Goal: Find specific page/section

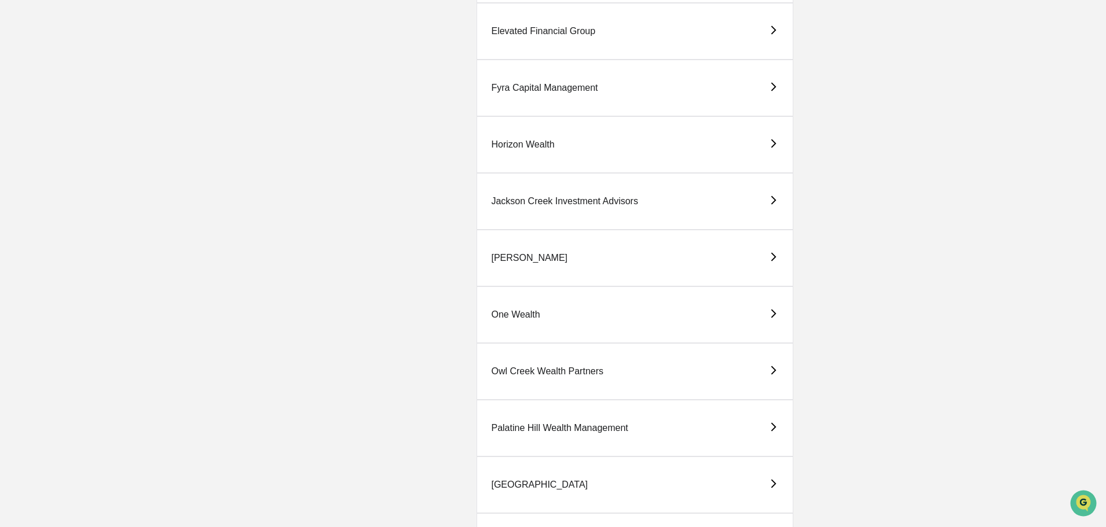
scroll to position [748, 0]
click at [495, 257] on div "[PERSON_NAME]" at bounding box center [529, 259] width 76 height 10
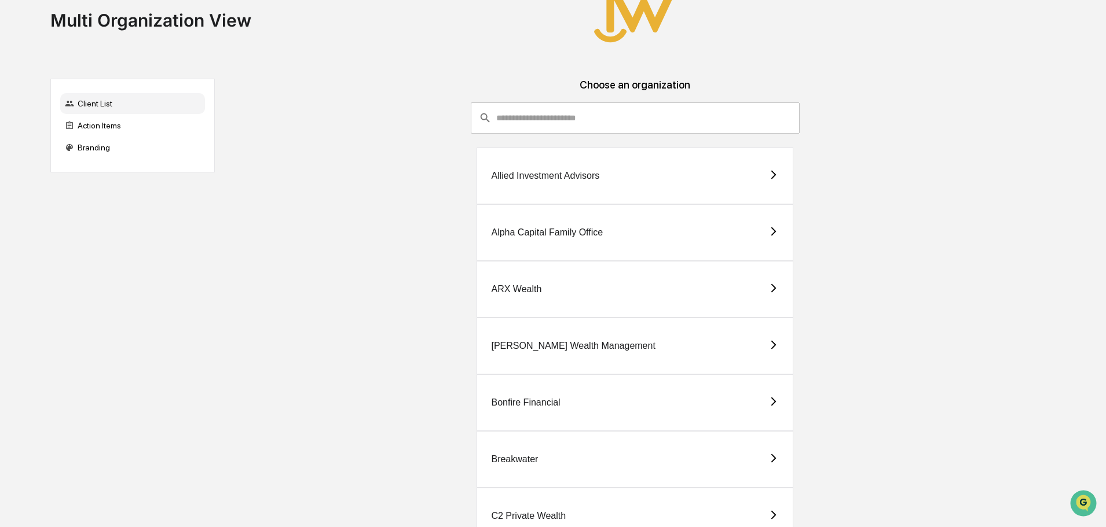
scroll to position [58, 0]
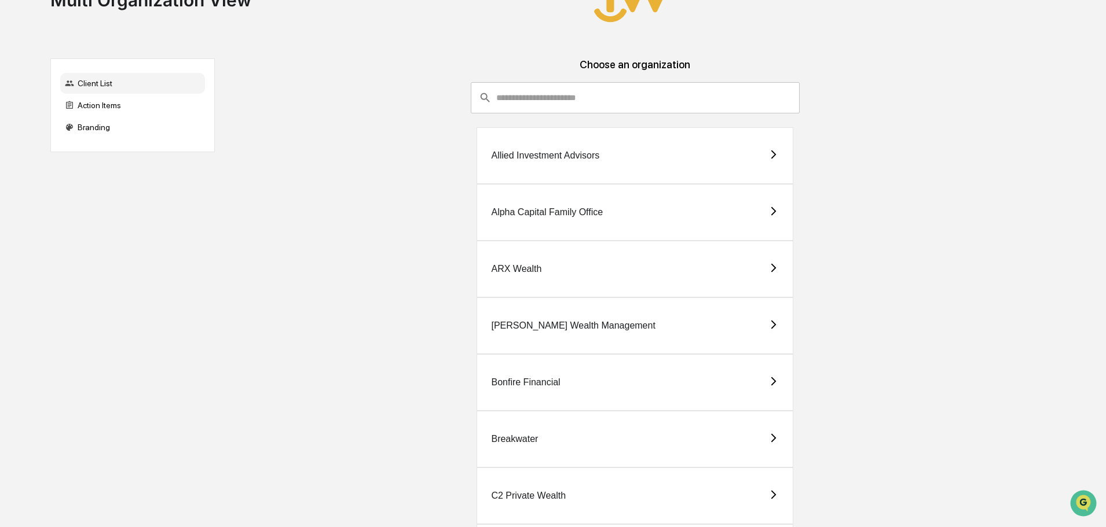
click at [522, 326] on div "[PERSON_NAME] Wealth Management" at bounding box center [573, 326] width 164 height 10
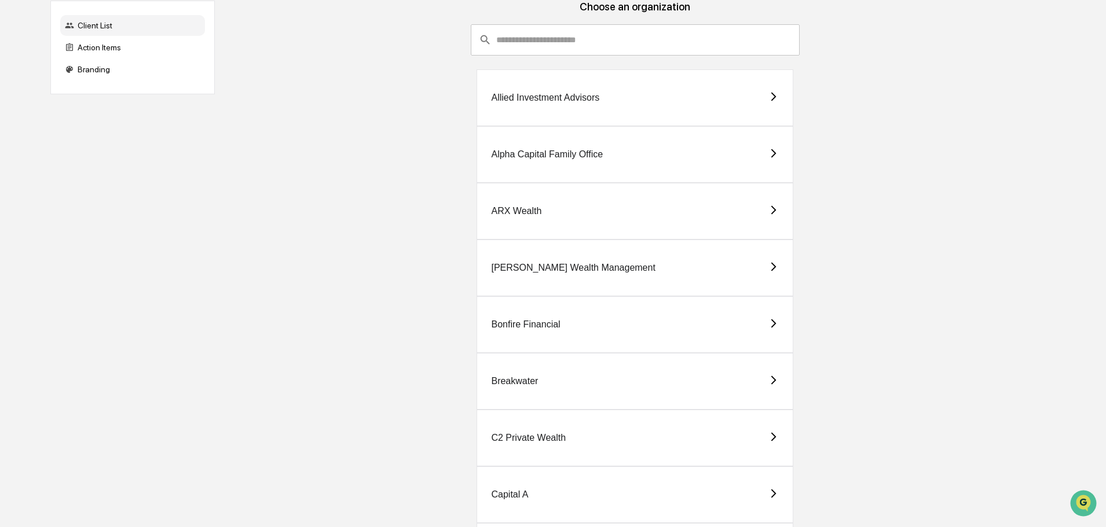
scroll to position [174, 0]
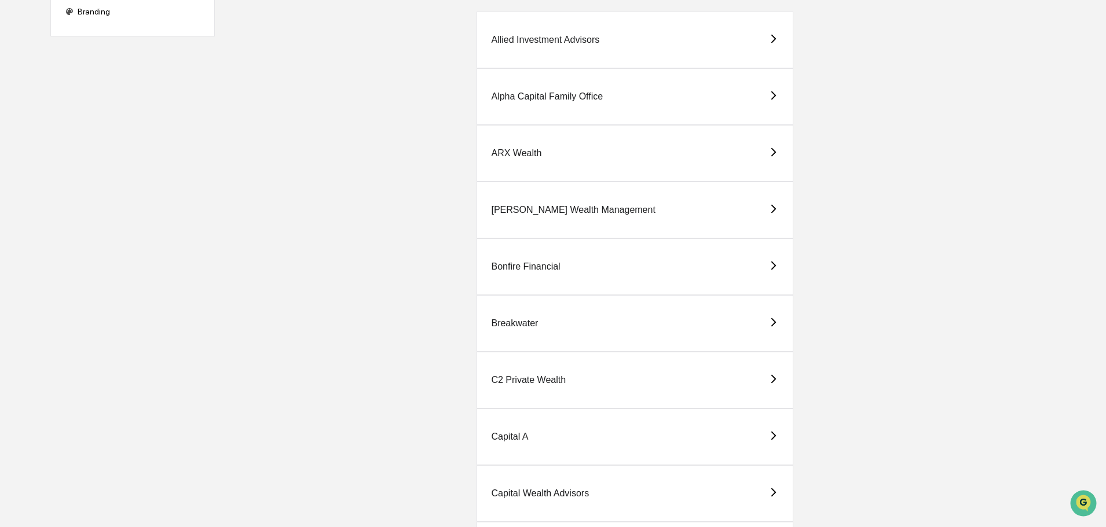
click at [505, 436] on div "Capital A" at bounding box center [509, 437] width 37 height 10
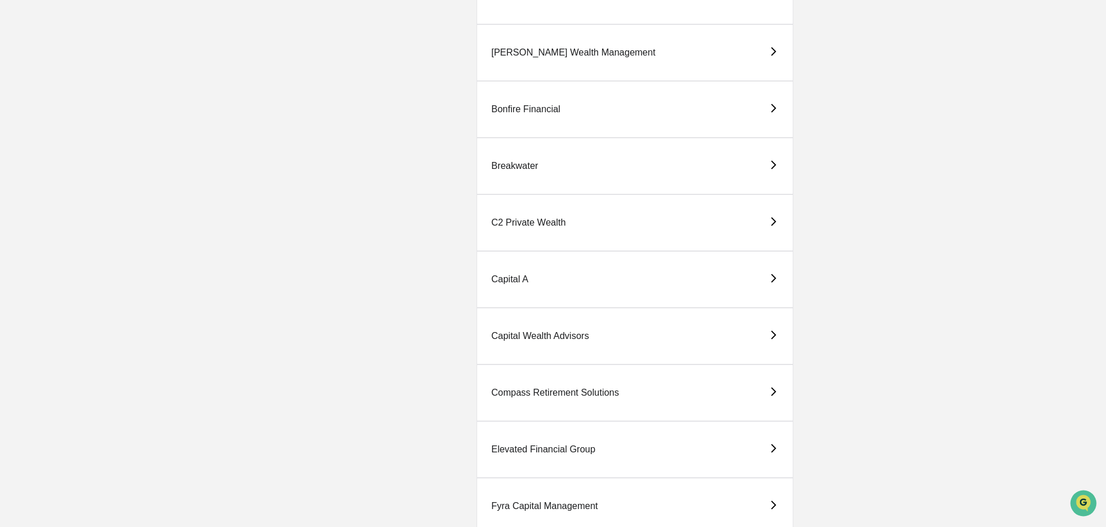
scroll to position [347, 0]
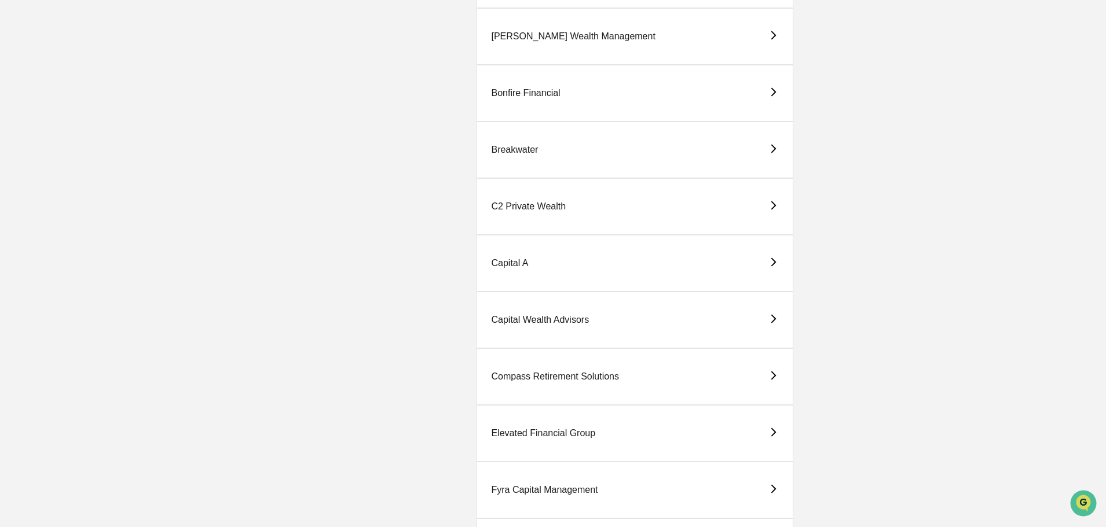
click at [527, 376] on div "Compass Retirement Solutions" at bounding box center [555, 377] width 128 height 10
